Goal: Task Accomplishment & Management: Use online tool/utility

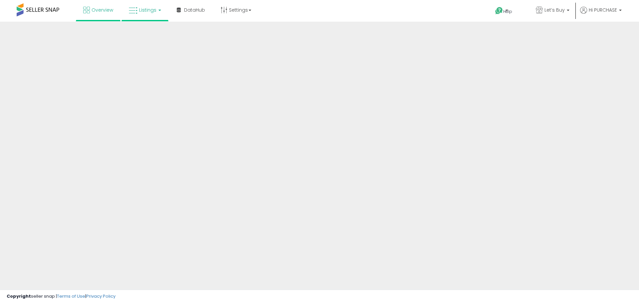
click at [144, 13] on span "Listings" at bounding box center [147, 10] width 17 height 7
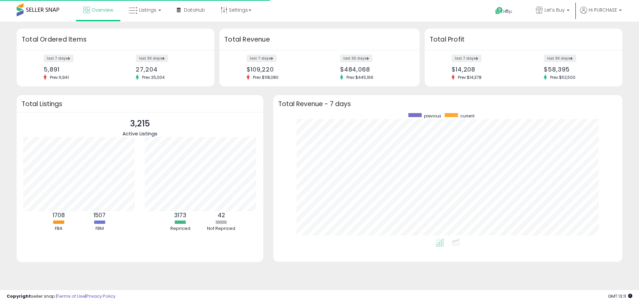
scroll to position [126, 336]
click at [153, 11] on span "Listings" at bounding box center [147, 10] width 17 height 7
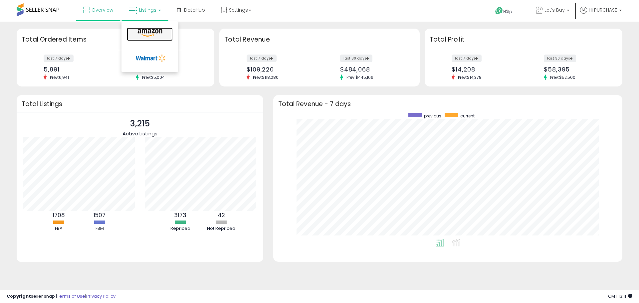
click at [149, 30] on icon at bounding box center [149, 33] width 29 height 9
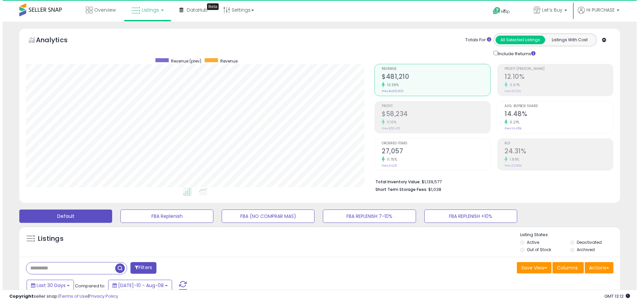
scroll to position [136, 348]
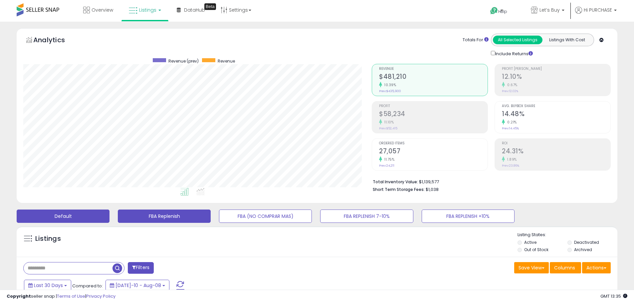
click at [196, 218] on button "FBA Replenish" at bounding box center [164, 216] width 93 height 13
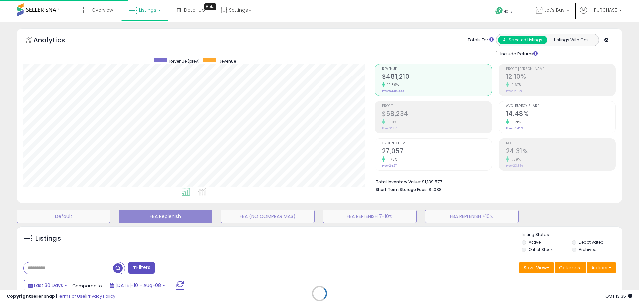
scroll to position [136, 351]
select select "**"
